Goal: Task Accomplishment & Management: Use online tool/utility

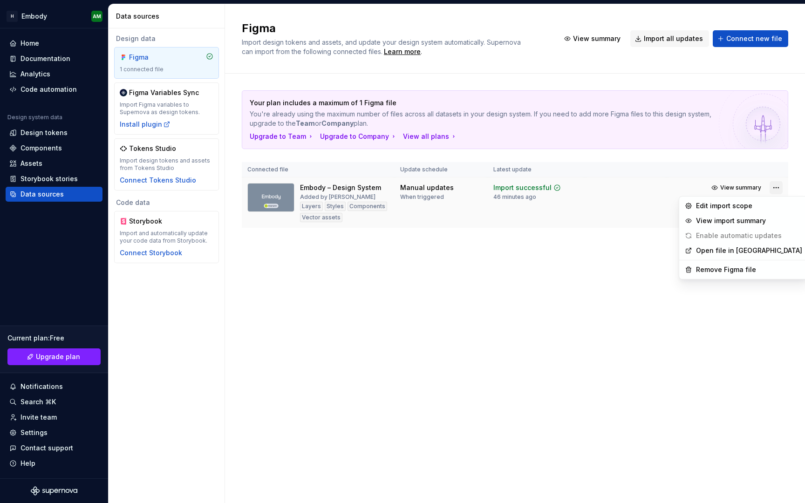
click at [773, 188] on html "H Embody AM Home Documentation Analytics Code automation Design system data Des…" at bounding box center [402, 251] width 805 height 503
click at [716, 270] on div "Remove Figma file" at bounding box center [749, 269] width 106 height 9
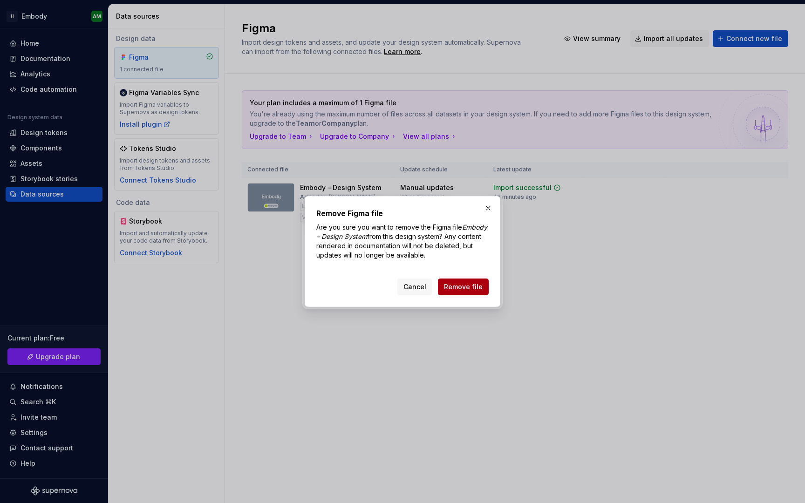
click at [481, 284] on span "Remove file" at bounding box center [463, 286] width 39 height 9
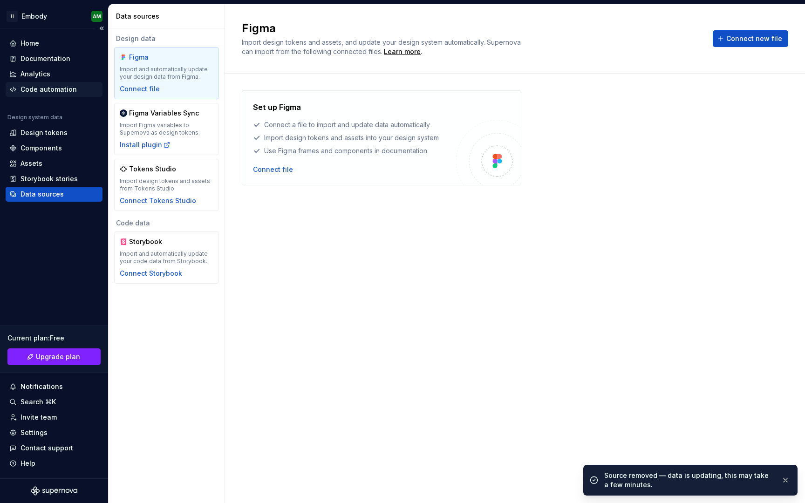
click at [66, 91] on div "Code automation" at bounding box center [49, 89] width 56 height 9
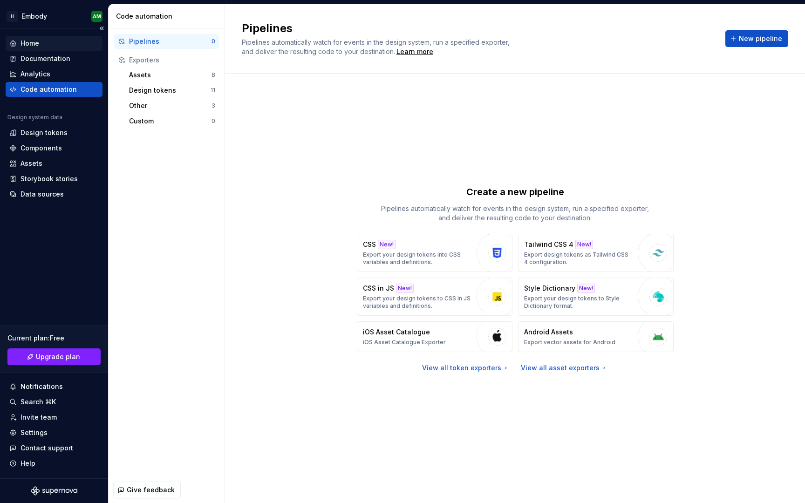
click at [54, 46] on div "Home" at bounding box center [53, 43] width 89 height 9
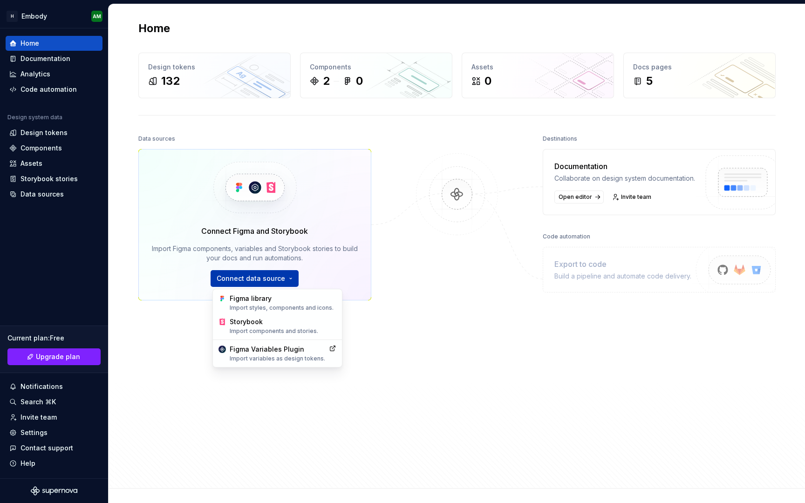
click at [258, 279] on html "H Embody AM Home Documentation Analytics Code automation Design system data Des…" at bounding box center [402, 251] width 805 height 503
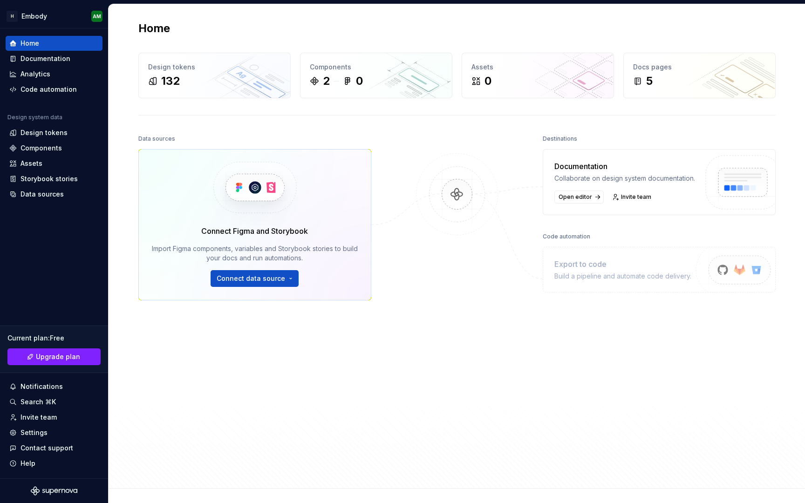
click at [303, 378] on html "H Embody AM Home Documentation Analytics Code automation Design system data Des…" at bounding box center [402, 251] width 805 height 503
click at [72, 170] on div "Assets" at bounding box center [54, 163] width 97 height 15
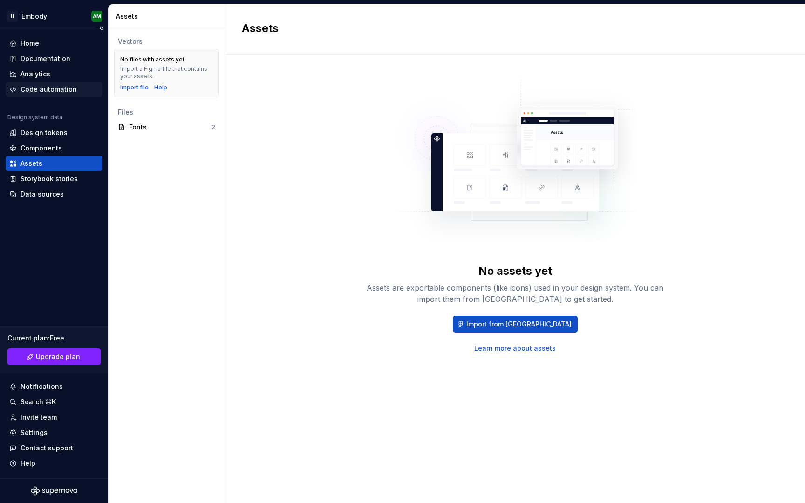
click at [73, 92] on div "Code automation" at bounding box center [49, 89] width 56 height 9
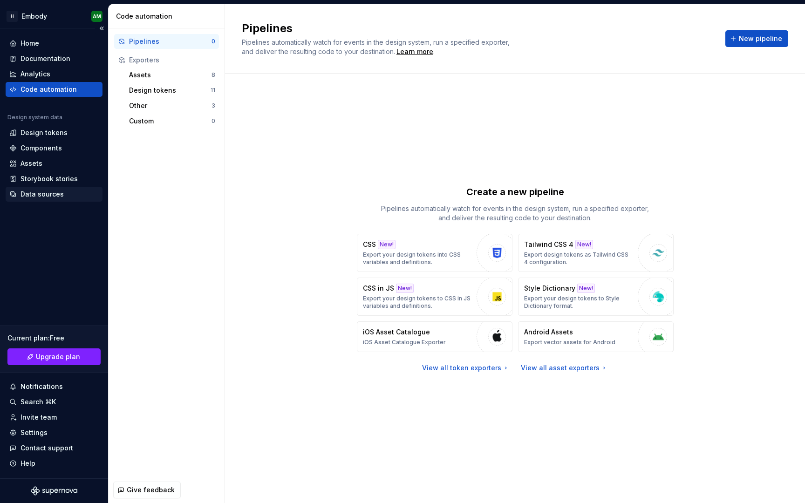
click at [43, 199] on div "Data sources" at bounding box center [54, 194] width 97 height 15
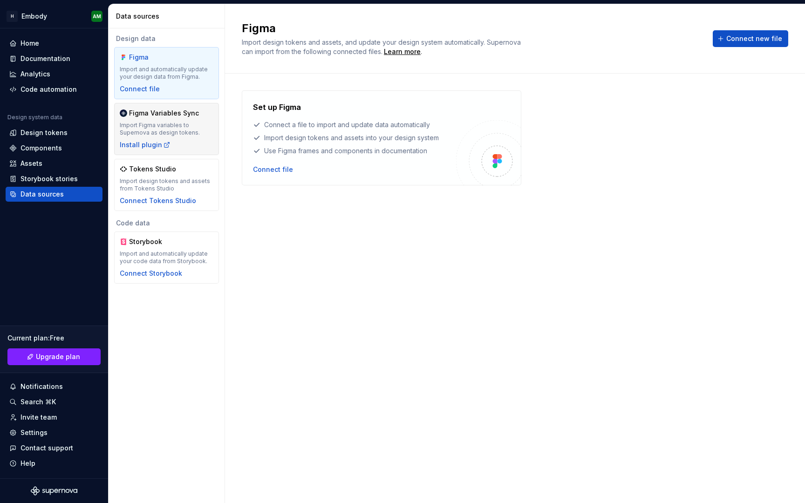
click at [199, 133] on div "Import Figma variables to Supernova as design tokens." at bounding box center [167, 129] width 94 height 15
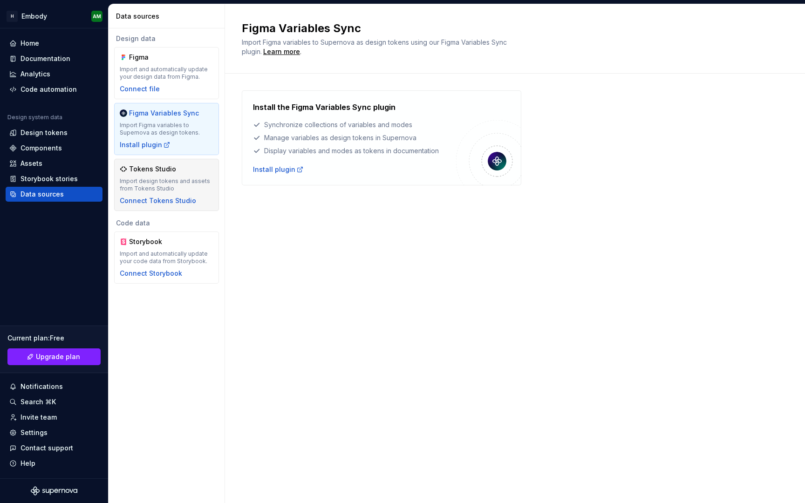
click at [192, 182] on div "Import design tokens and assets from Tokens Studio" at bounding box center [167, 185] width 94 height 15
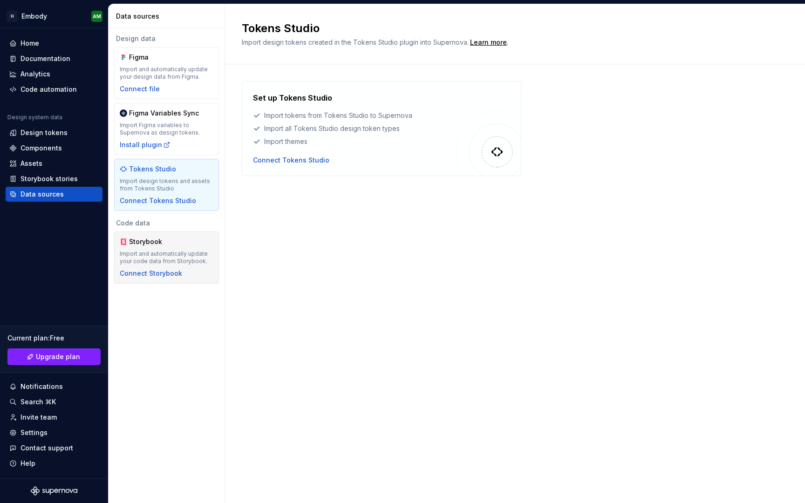
click at [188, 254] on div "Import and automatically update your code data from Storybook." at bounding box center [167, 257] width 94 height 15
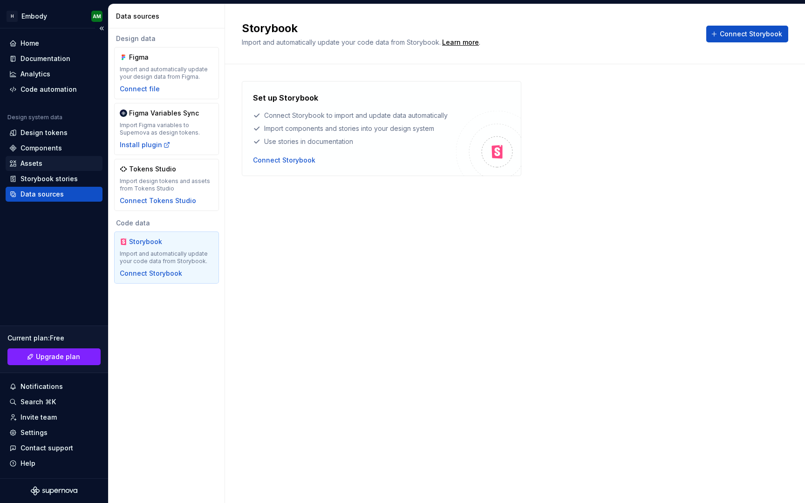
click at [66, 165] on div "Assets" at bounding box center [53, 163] width 89 height 9
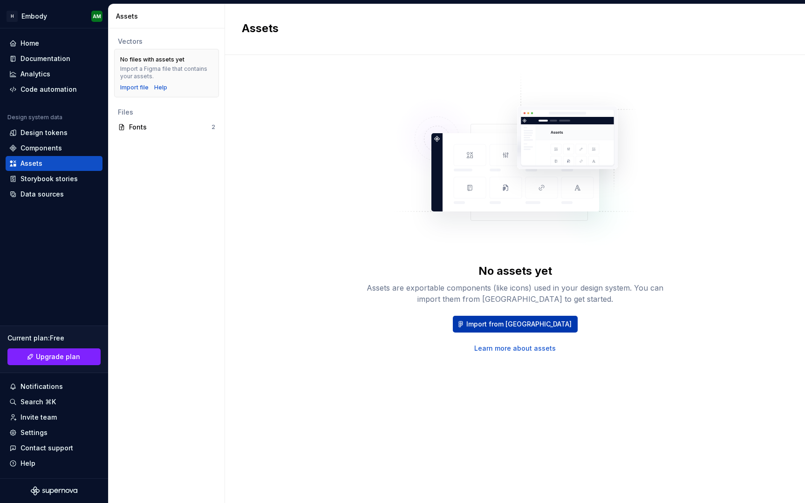
click at [487, 322] on button "Import from [GEOGRAPHIC_DATA]" at bounding box center [515, 324] width 125 height 17
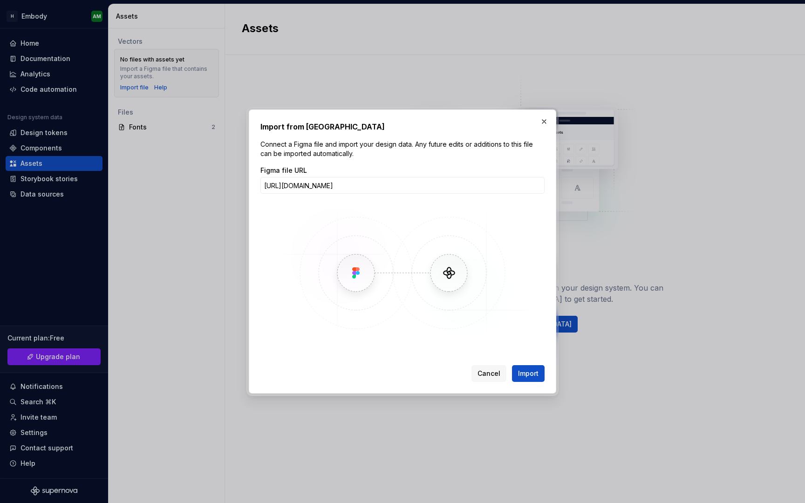
scroll to position [0, 164]
type input "[URL][DOMAIN_NAME]"
click at [529, 371] on span "Import" at bounding box center [528, 373] width 21 height 9
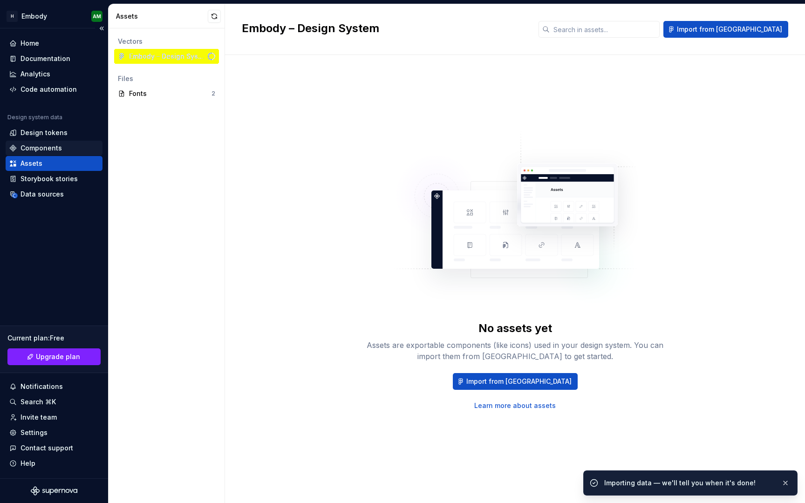
click at [72, 142] on div "Components" at bounding box center [54, 148] width 97 height 15
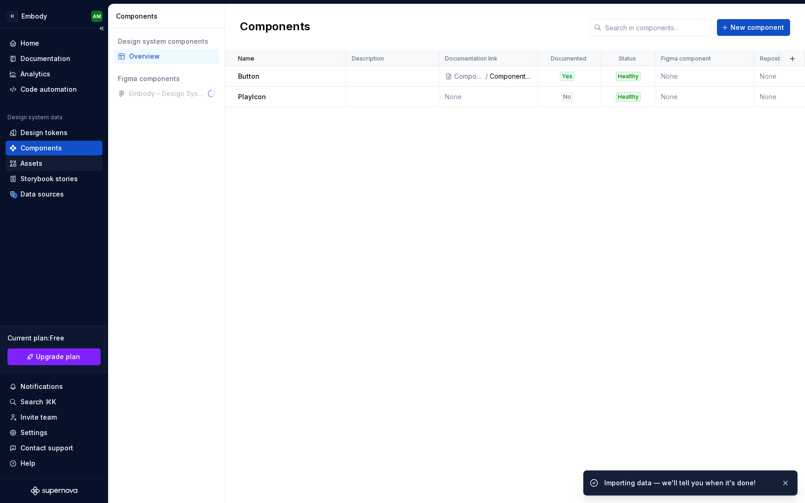
click at [65, 160] on div "Assets" at bounding box center [53, 163] width 89 height 9
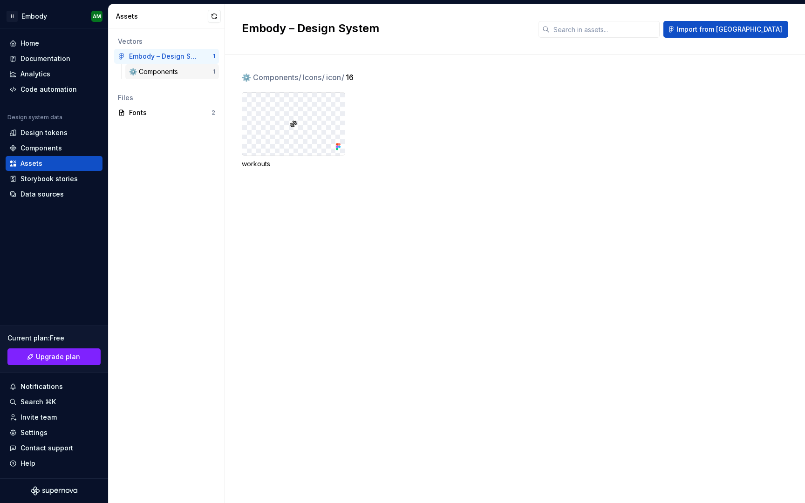
click at [173, 67] on div "⚙️ Components" at bounding box center [155, 71] width 53 height 9
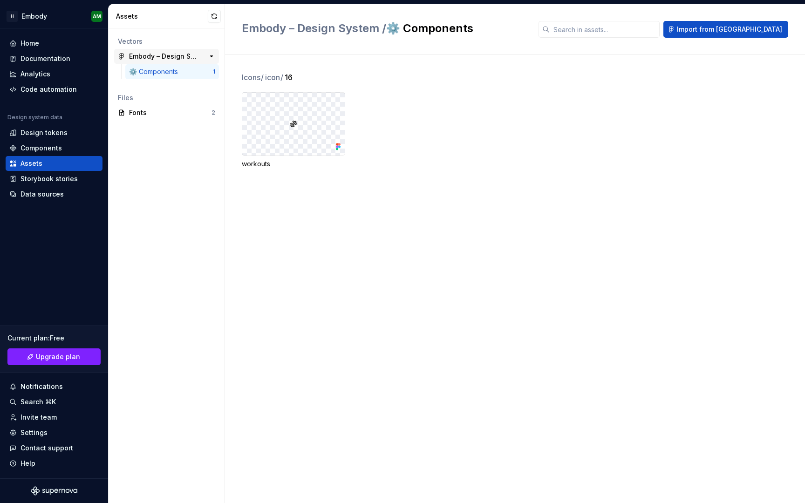
click at [174, 55] on div "Embody – Design System" at bounding box center [163, 56] width 69 height 9
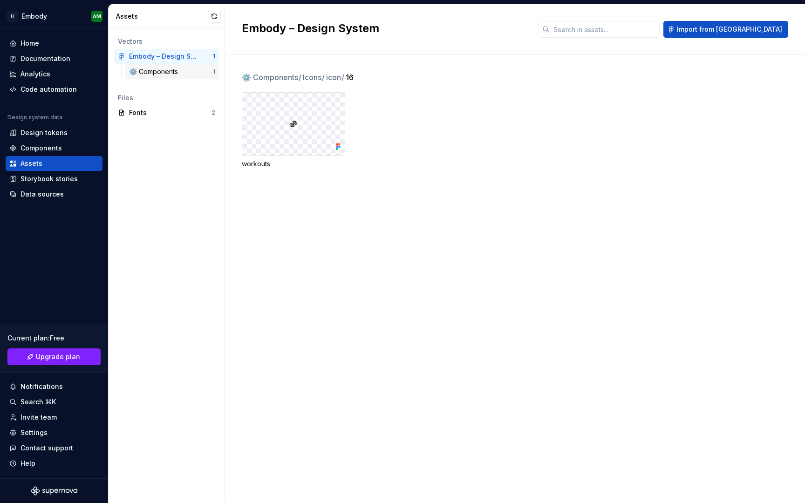
click at [173, 67] on div "⚙️ Components 1" at bounding box center [172, 71] width 94 height 15
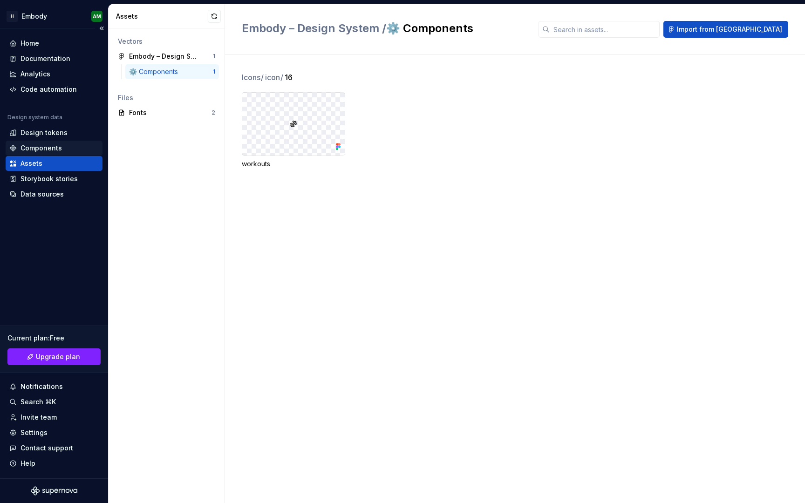
click at [63, 145] on div "Components" at bounding box center [53, 148] width 89 height 9
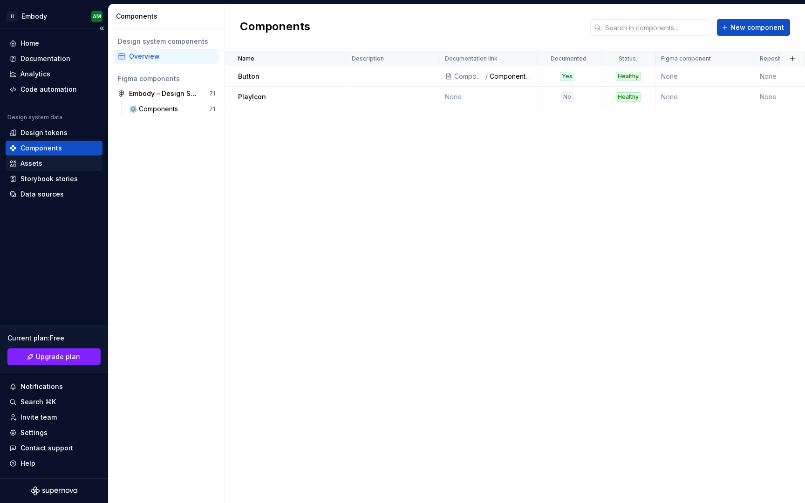
click at [61, 159] on div "Assets" at bounding box center [53, 163] width 89 height 9
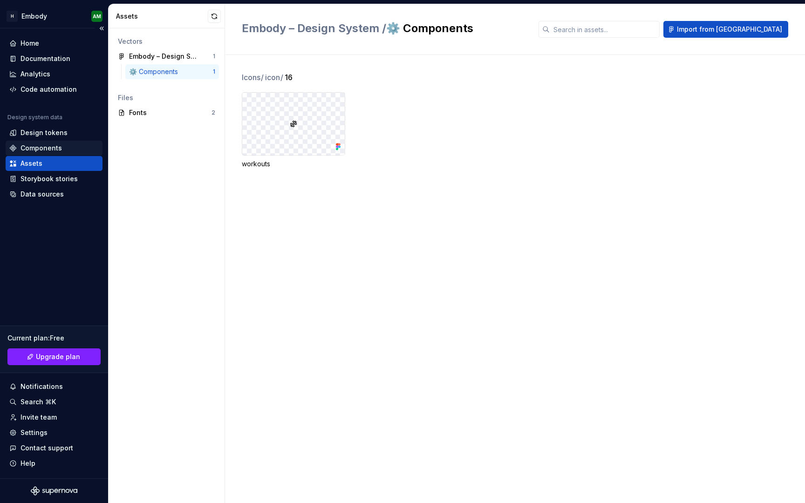
click at [32, 150] on div "Components" at bounding box center [41, 148] width 41 height 9
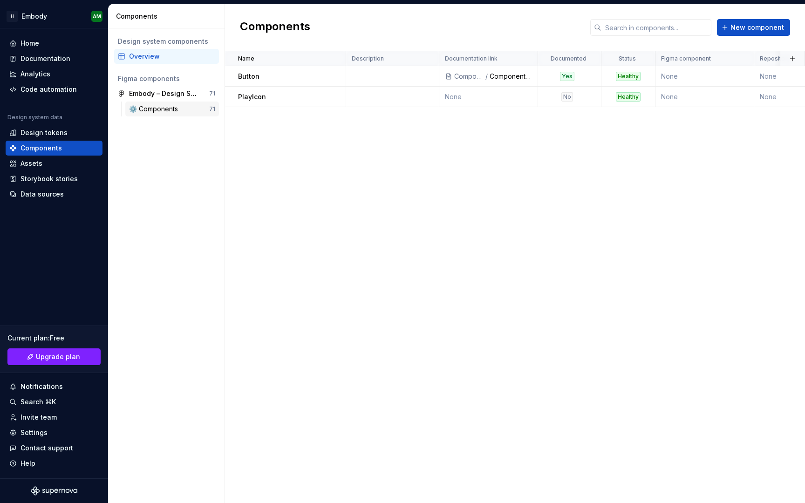
click at [180, 109] on div "⚙️ Components" at bounding box center [155, 108] width 53 height 9
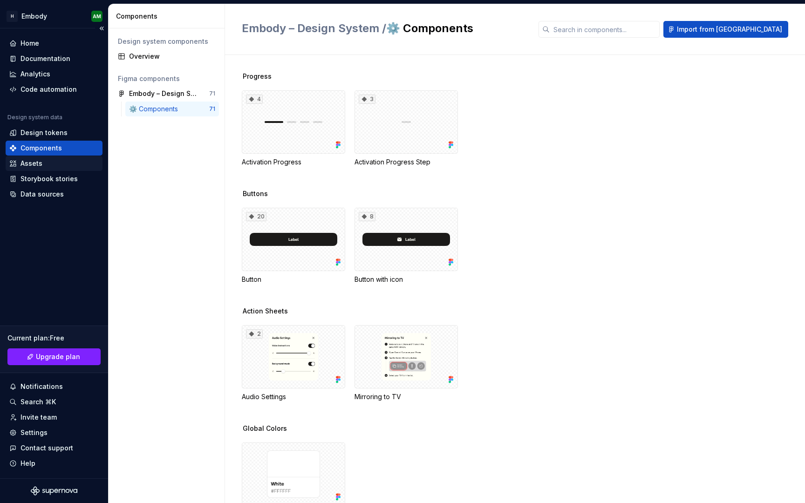
click at [47, 163] on div "Assets" at bounding box center [53, 163] width 89 height 9
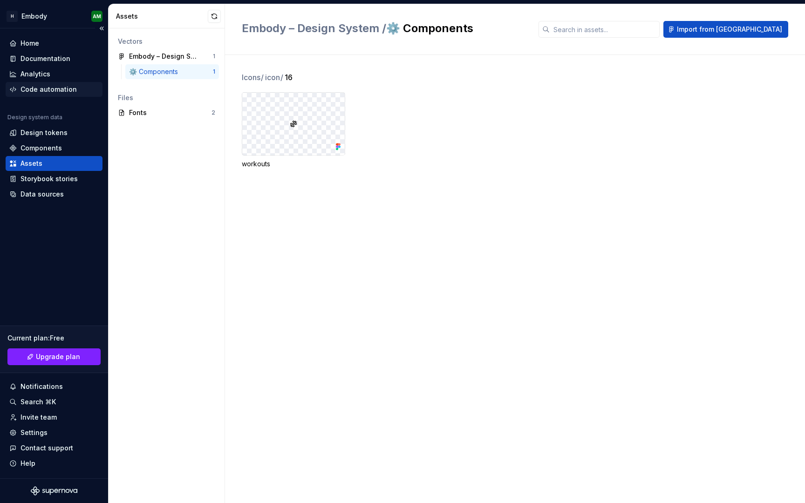
click at [55, 94] on div "Code automation" at bounding box center [49, 89] width 56 height 9
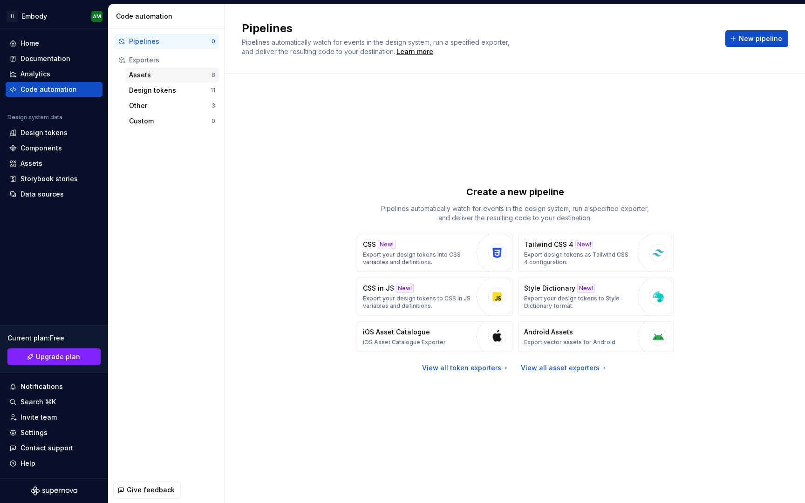
click at [174, 76] on div "Assets" at bounding box center [170, 74] width 82 height 9
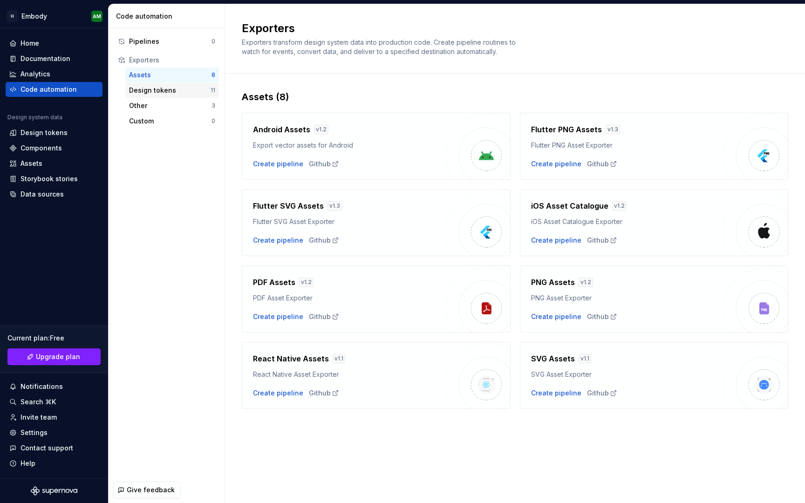
click at [158, 89] on div "Design tokens" at bounding box center [170, 90] width 82 height 9
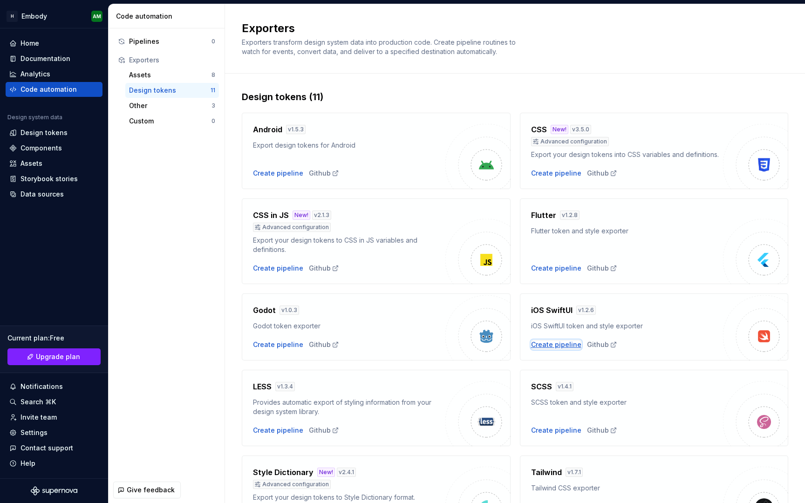
click at [554, 348] on div "Create pipeline" at bounding box center [556, 344] width 50 height 9
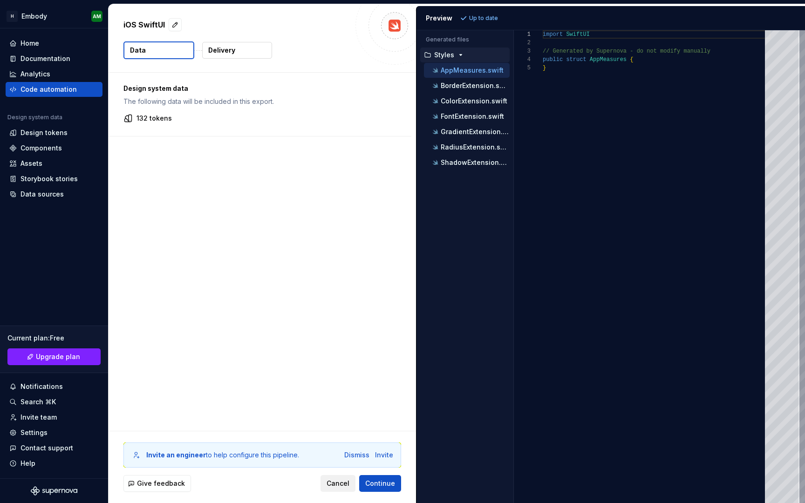
click at [326, 486] on button "Cancel" at bounding box center [338, 483] width 35 height 17
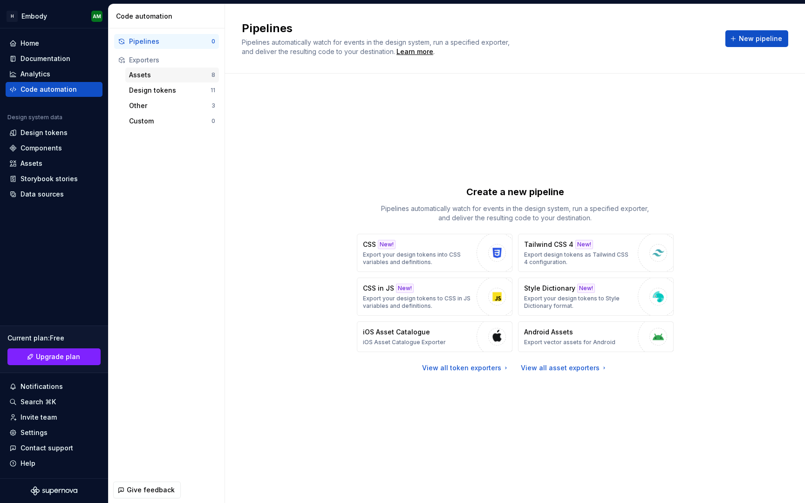
click at [156, 76] on div "Assets" at bounding box center [170, 74] width 82 height 9
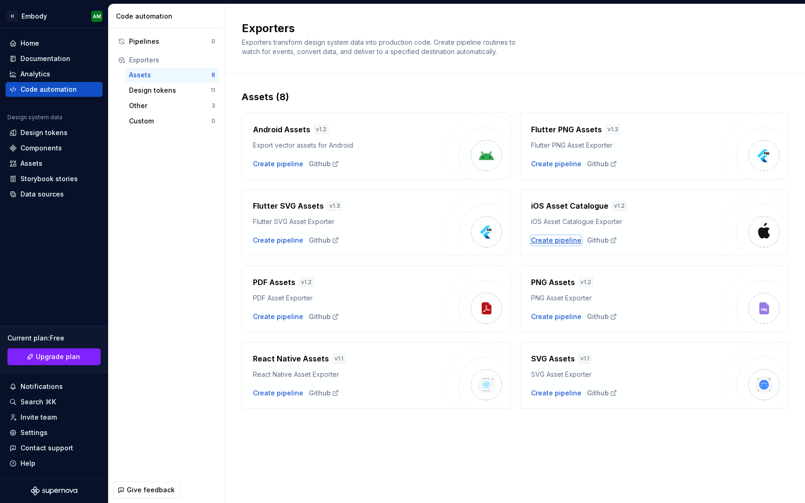
click at [553, 237] on div "Create pipeline" at bounding box center [556, 240] width 50 height 9
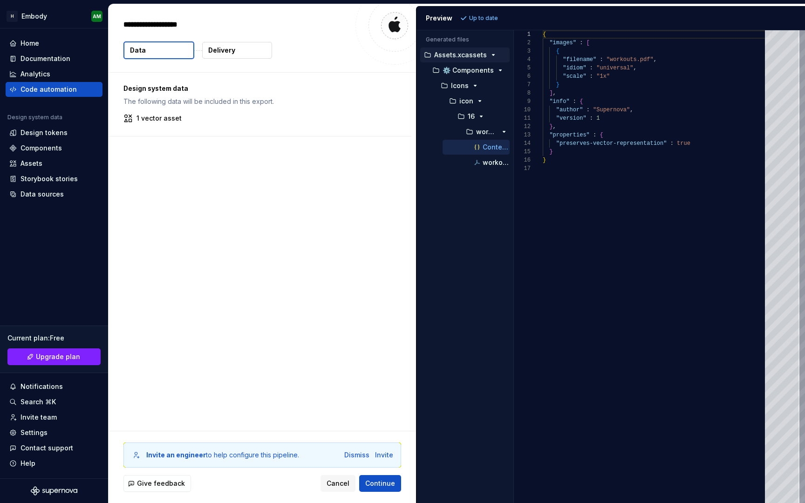
type textarea "*"
click at [490, 165] on p "workouts.pdf" at bounding box center [496, 162] width 27 height 7
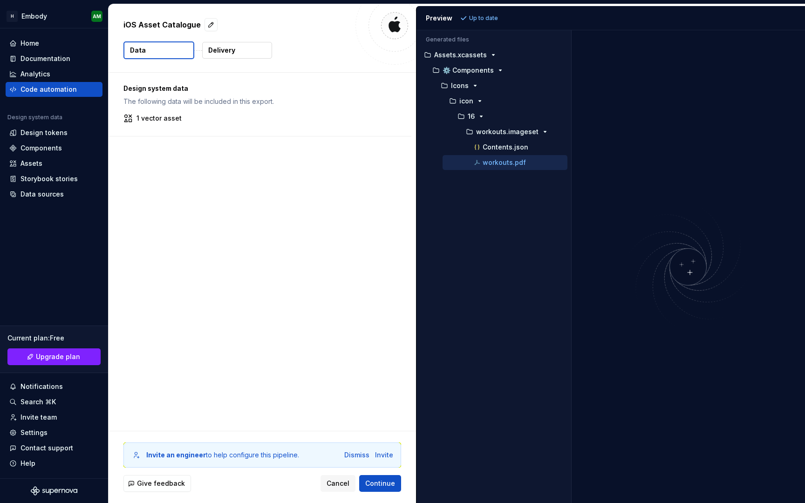
click at [570, 146] on div "Generated files Accessibility guide for tree . Navigate the tree with the arrow…" at bounding box center [611, 266] width 389 height 473
click at [548, 144] on div "Contents.json" at bounding box center [520, 147] width 95 height 9
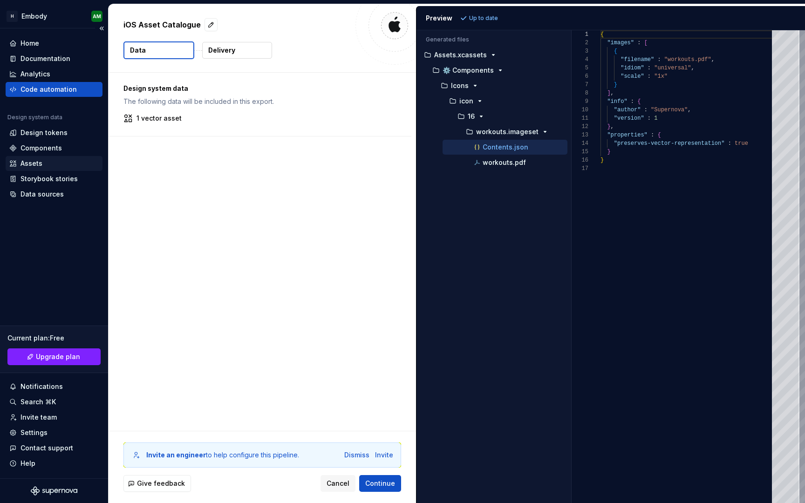
click at [30, 162] on div "Assets" at bounding box center [32, 163] width 22 height 9
